Goal: Transaction & Acquisition: Book appointment/travel/reservation

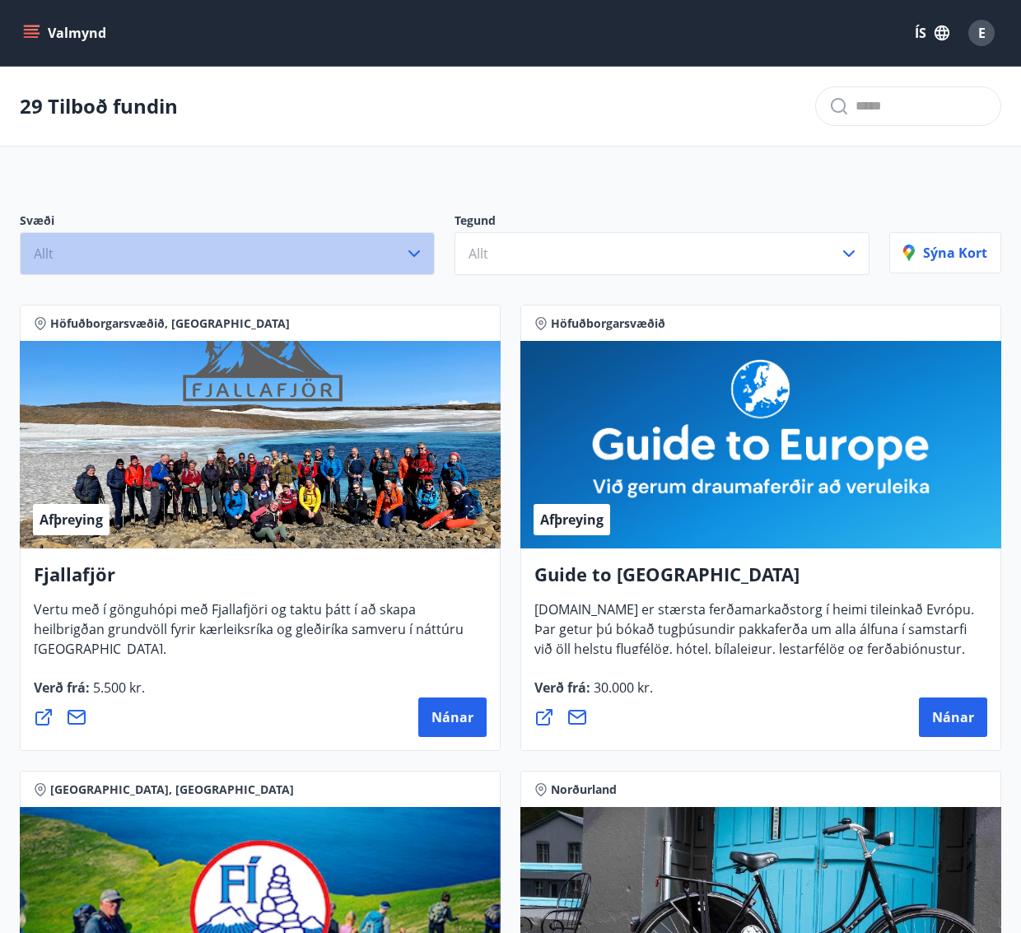
click at [416, 251] on icon "button" at bounding box center [414, 254] width 20 height 20
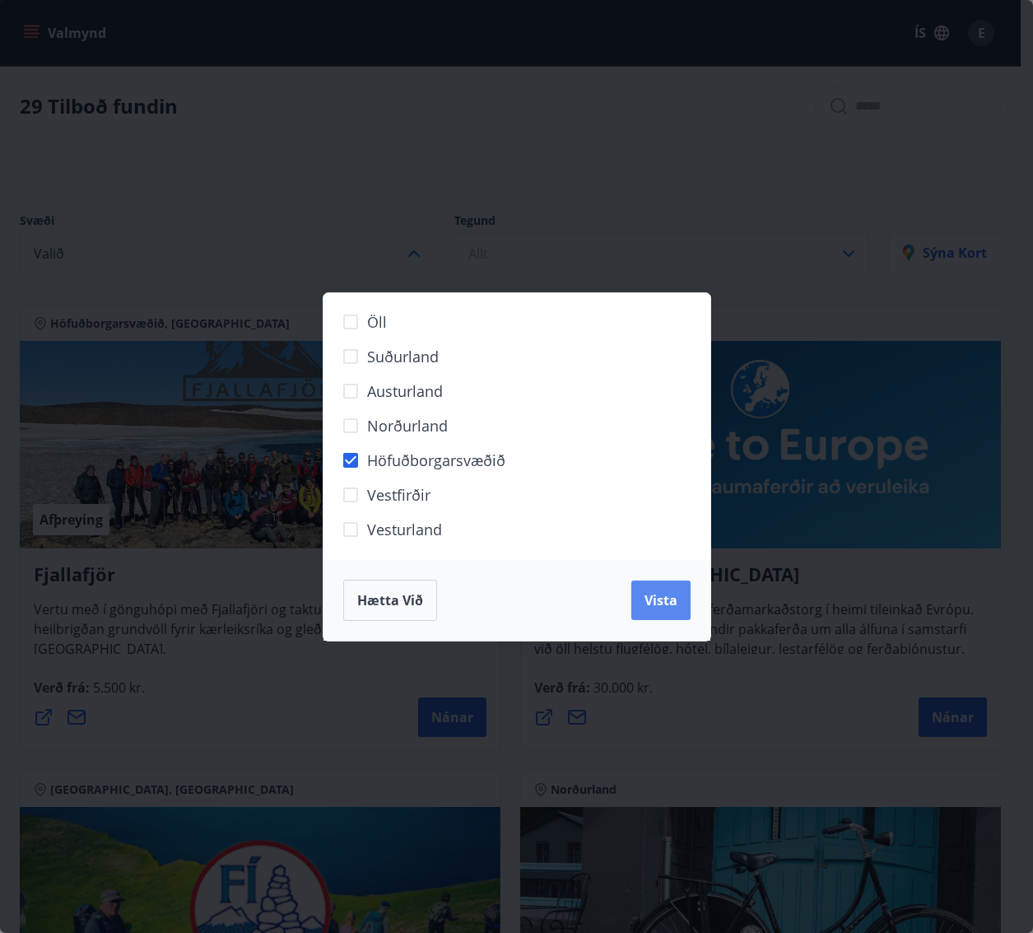
click at [658, 606] on span "Vista" at bounding box center [660, 600] width 33 height 18
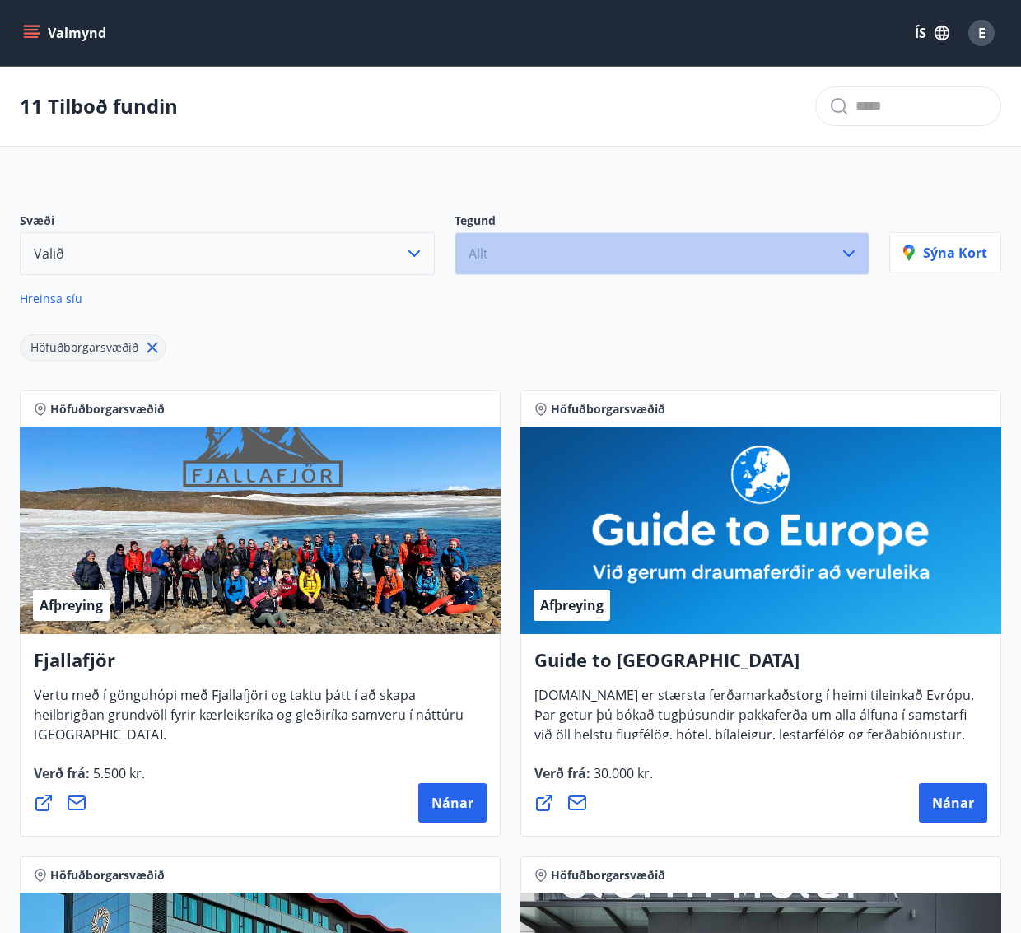
click at [854, 249] on icon "button" at bounding box center [849, 254] width 20 height 20
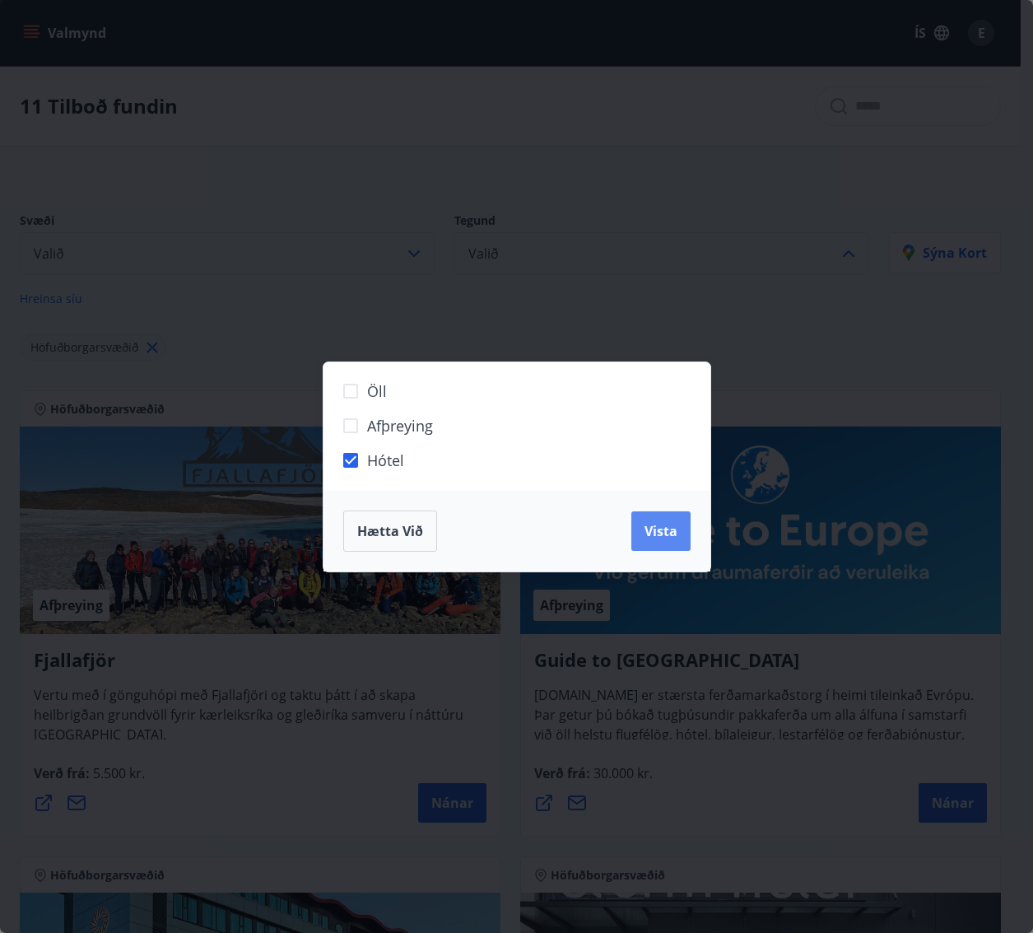
click at [666, 536] on span "Vista" at bounding box center [660, 531] width 33 height 18
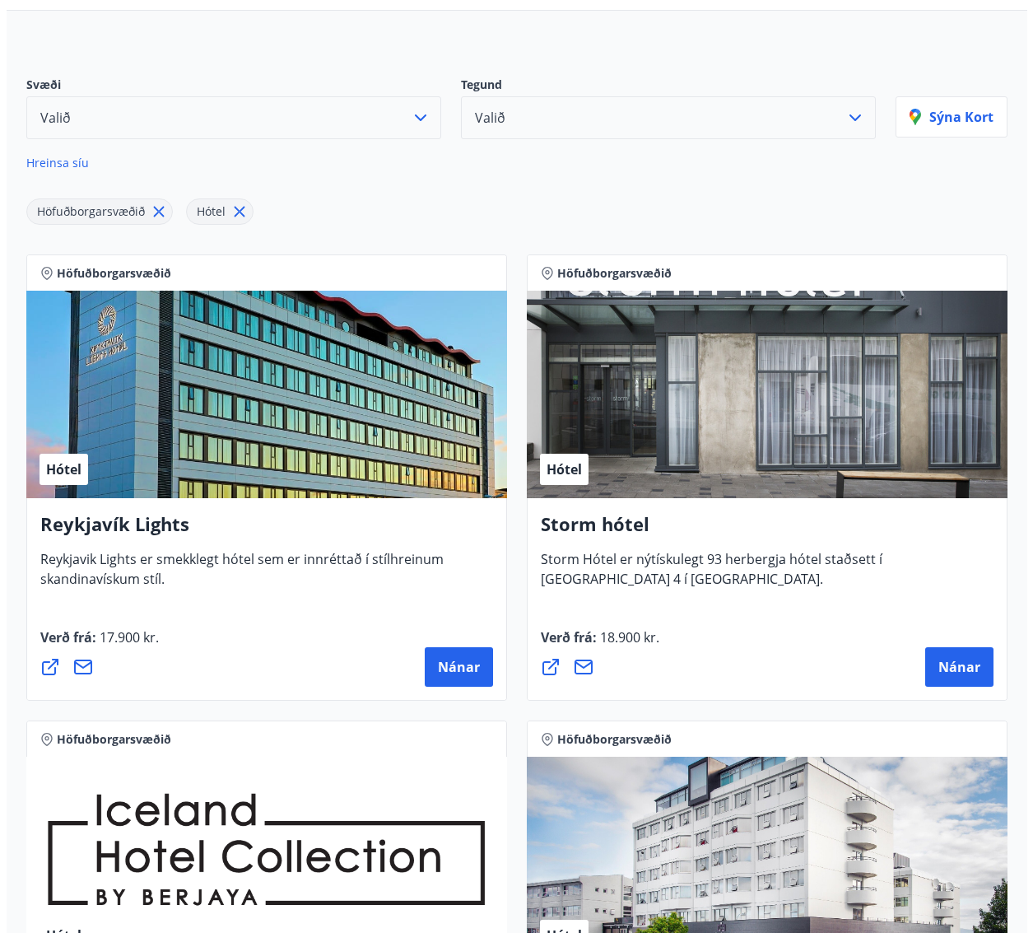
scroll to position [247, 0]
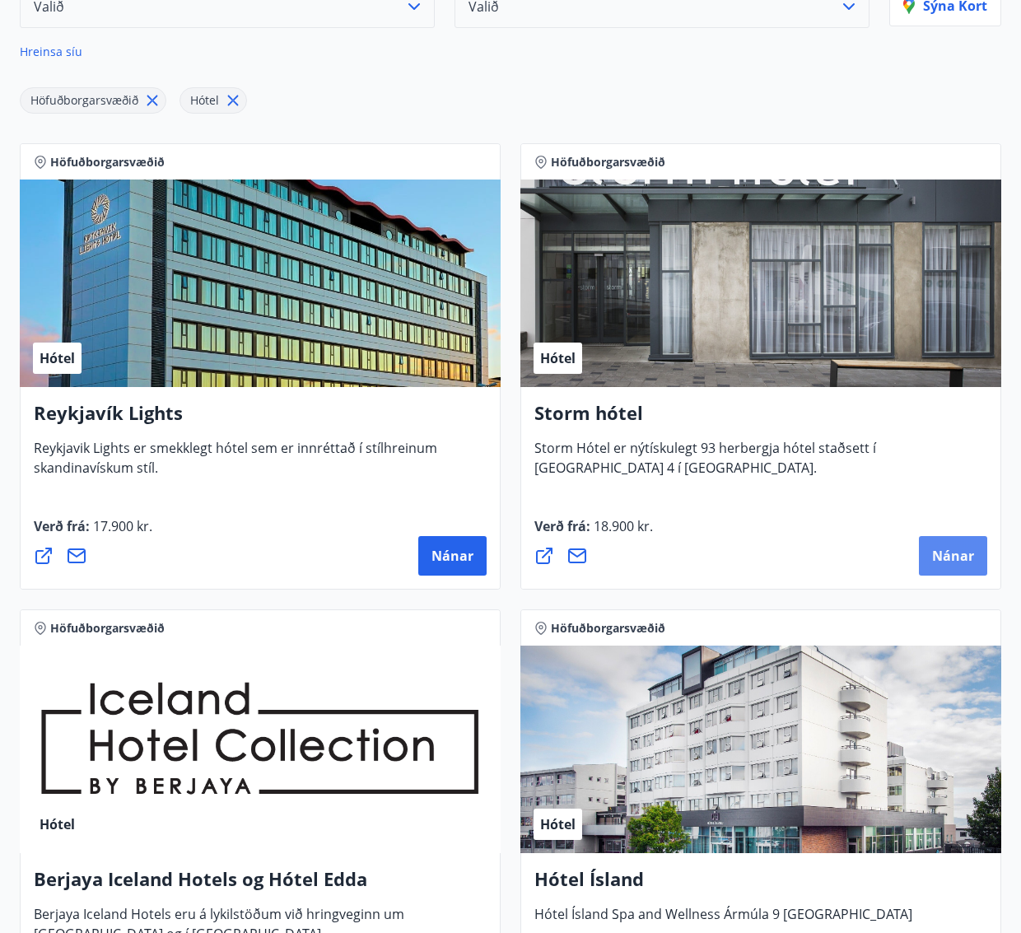
click at [961, 565] on button "Nánar" at bounding box center [953, 556] width 68 height 40
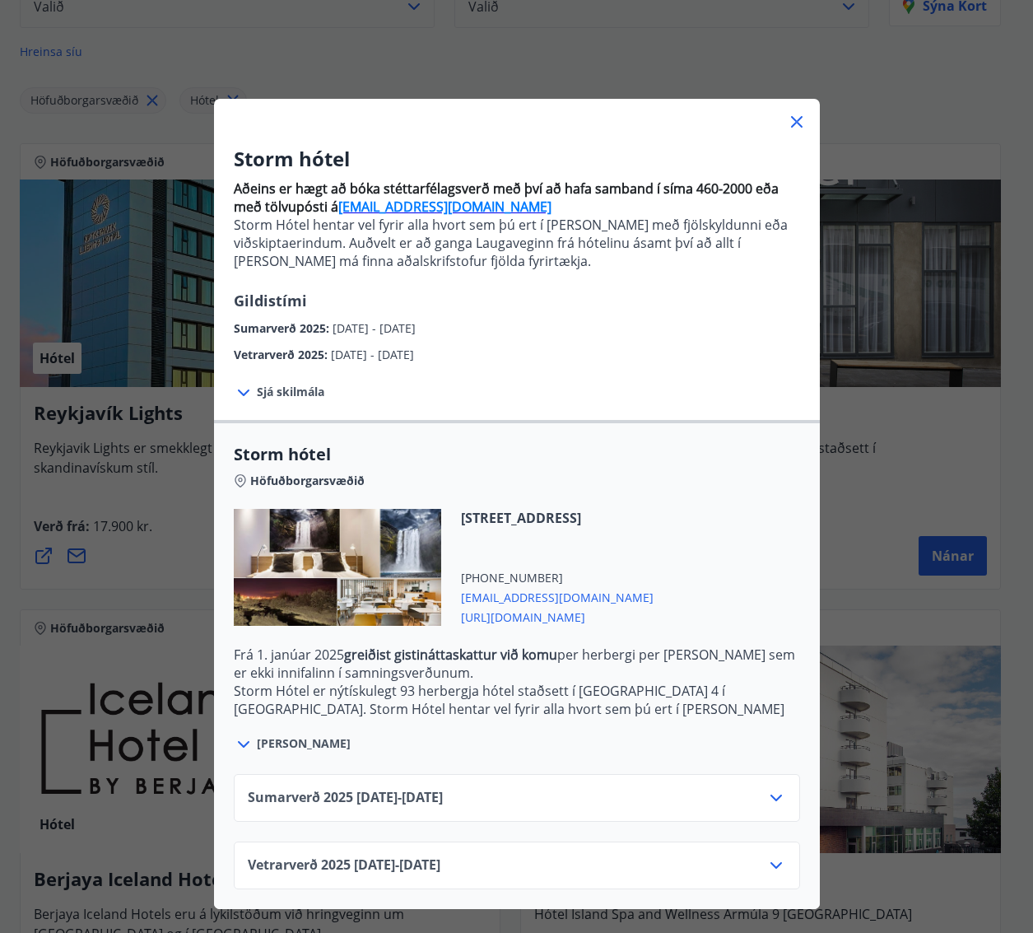
click at [766, 801] on icon at bounding box center [776, 798] width 20 height 20
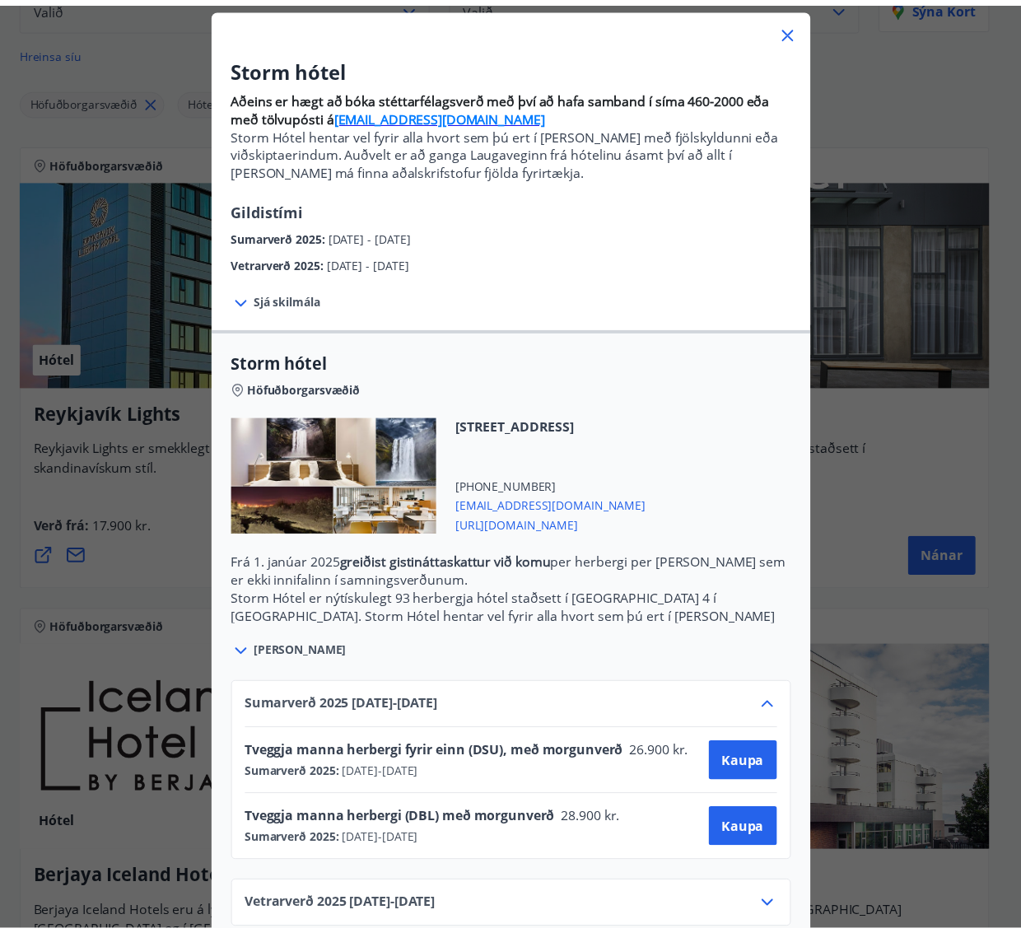
scroll to position [122, 0]
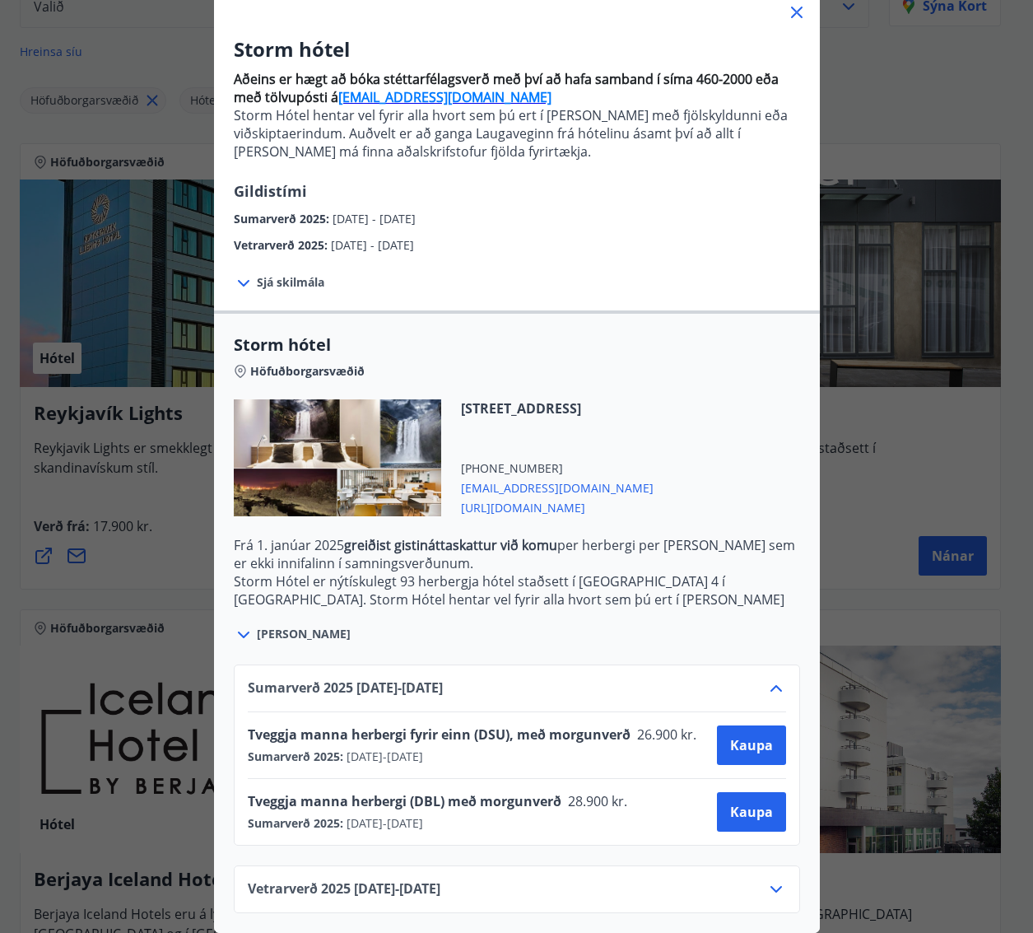
click at [793, 8] on icon at bounding box center [797, 12] width 20 height 20
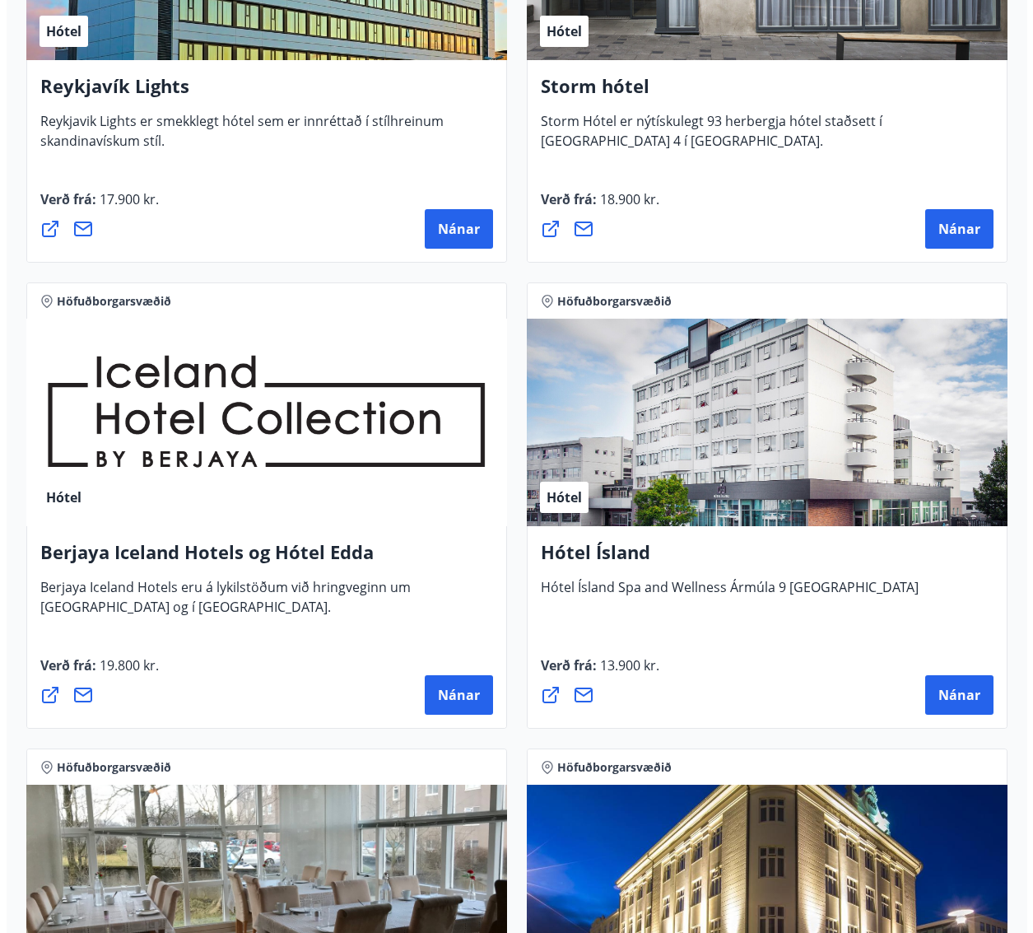
scroll to position [576, 0]
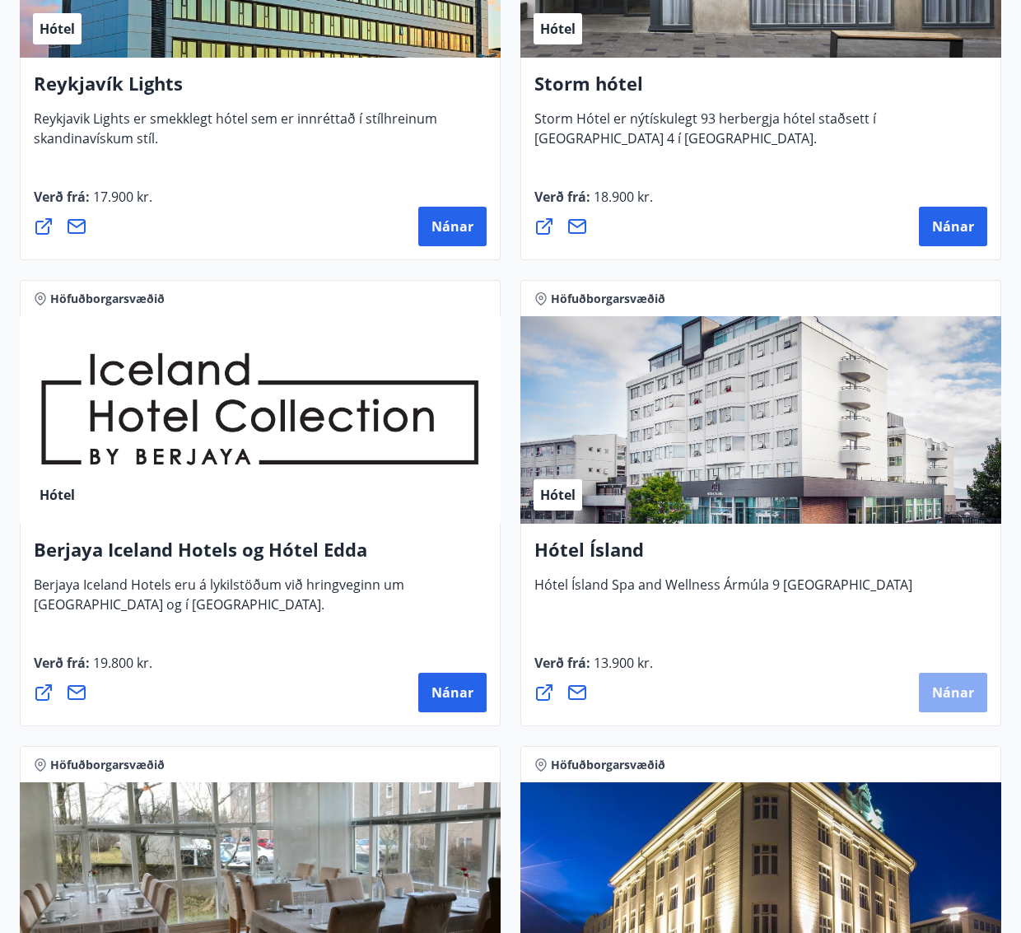
click at [953, 693] on span "Nánar" at bounding box center [953, 692] width 42 height 18
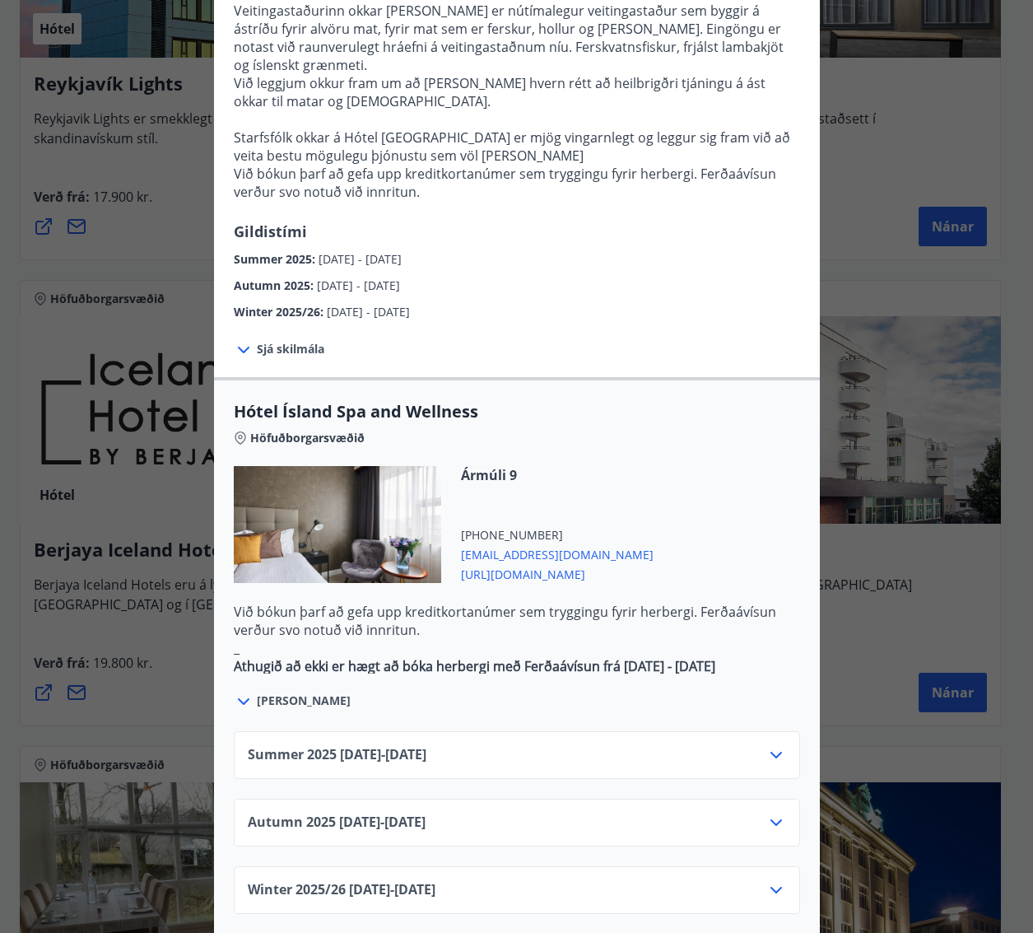
click at [775, 745] on icon at bounding box center [776, 755] width 20 height 20
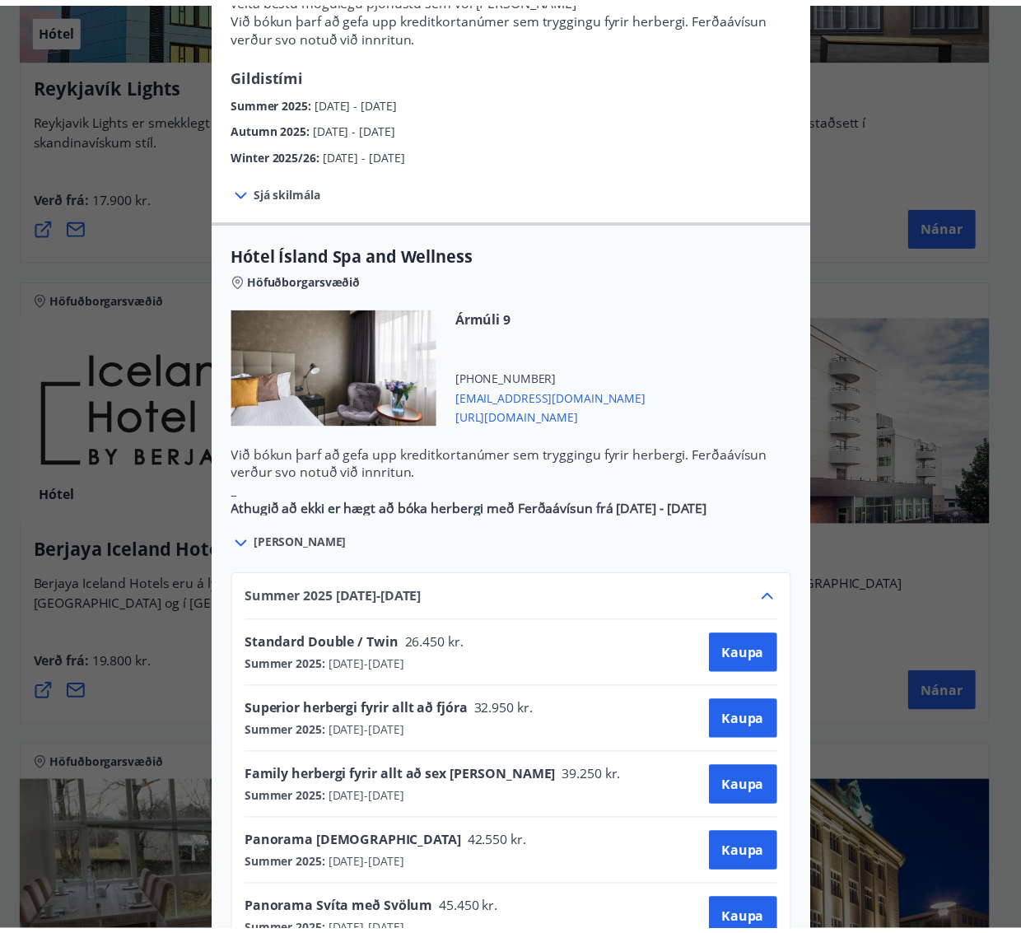
scroll to position [741, 0]
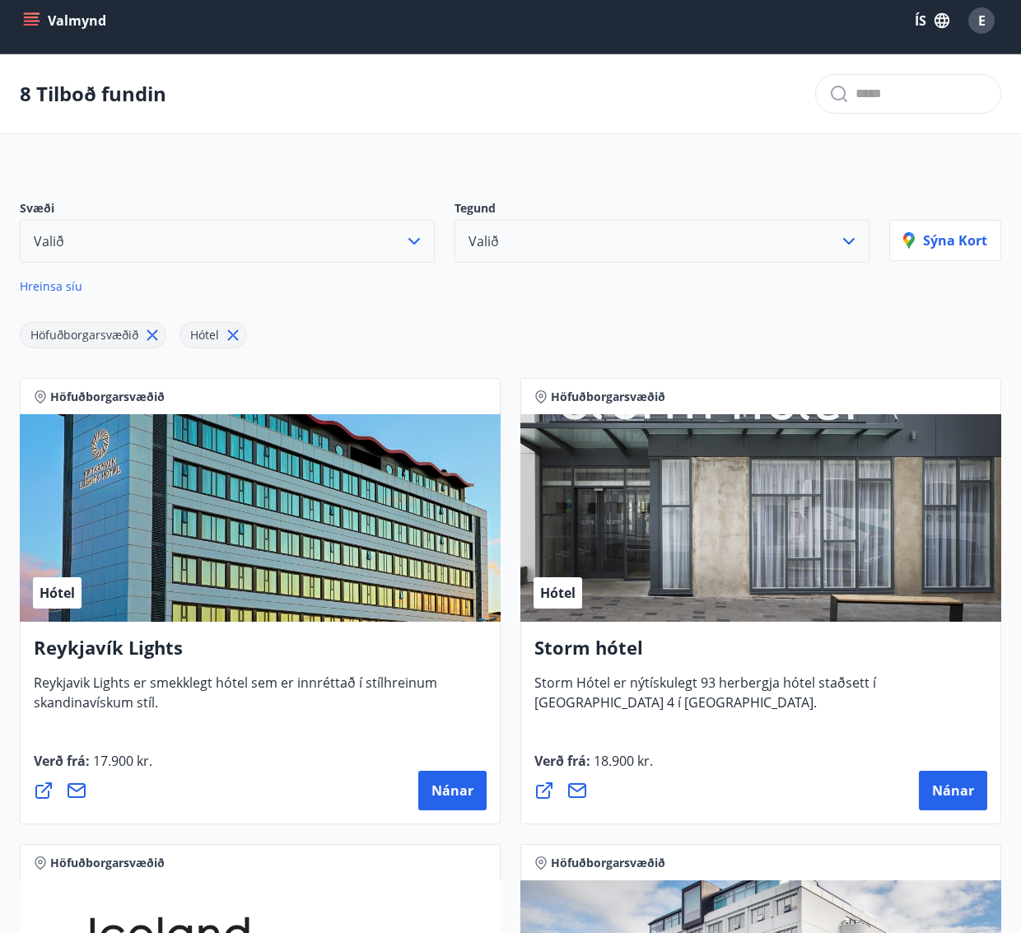
scroll to position [0, 0]
